Goal: Information Seeking & Learning: Learn about a topic

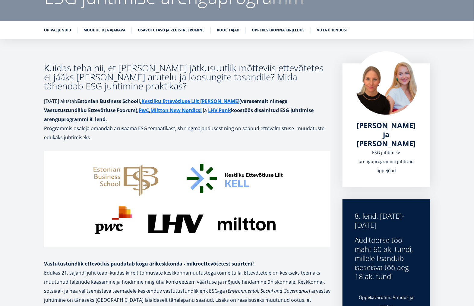
scroll to position [113, 0]
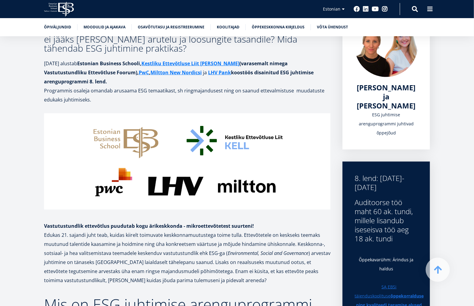
click at [259, 202] on img at bounding box center [187, 161] width 287 height 96
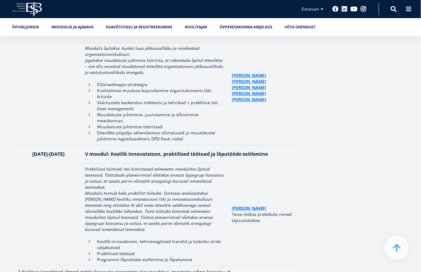
scroll to position [1438, 0]
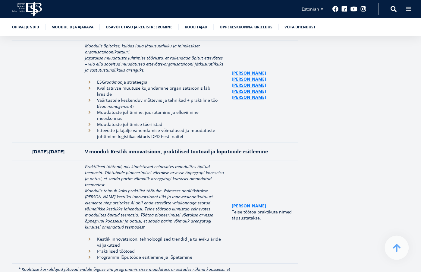
click at [243, 203] on link "Anu Ruul" at bounding box center [249, 206] width 34 height 6
drag, startPoint x: 100, startPoint y: 147, endPoint x: 83, endPoint y: 128, distance: 25.2
click at [83, 161] on td "Praktilised töötoad, mis kinnistavad eelnevates moodulites õpitud teemasid. Töö…" at bounding box center [155, 212] width 147 height 103
copy em "Praktilised töötoad, mis kinnistavad eelnevates moodulites õpitud teemasid. Töö…"
drag, startPoint x: 303, startPoint y: 148, endPoint x: 291, endPoint y: 150, distance: 11.5
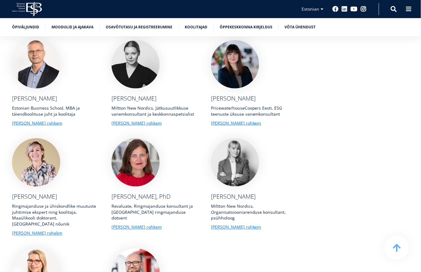
scroll to position [2242, 0]
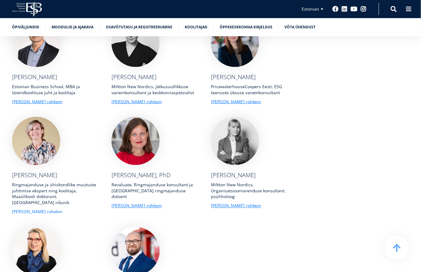
click at [23, 209] on link "Loe rohekm" at bounding box center [37, 212] width 50 height 6
